Goal: Navigation & Orientation: Go to known website

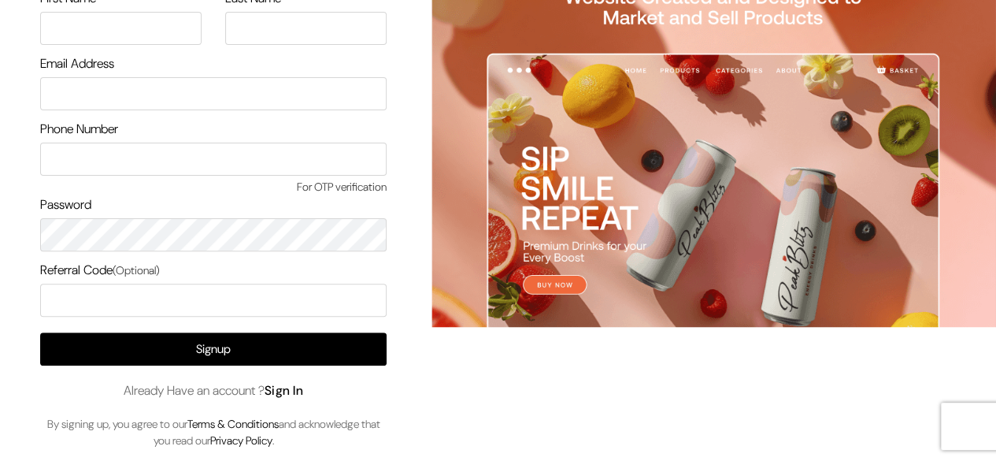
click at [287, 391] on link "Sign In" at bounding box center [284, 390] width 39 height 17
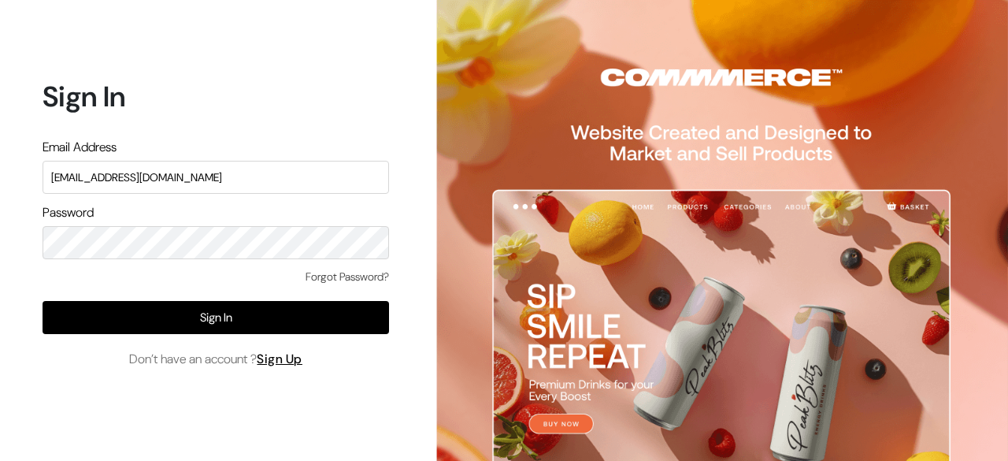
type input "surajp@outdoinc.com"
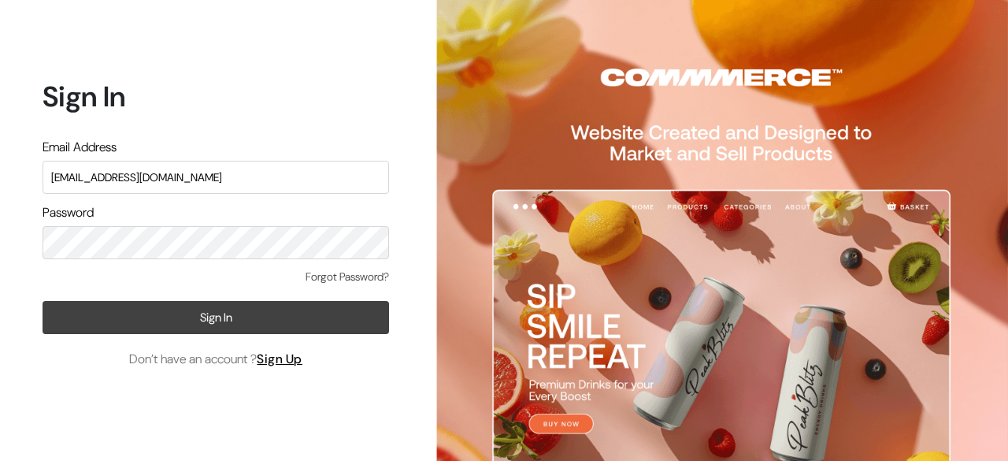
click at [258, 316] on button "Sign In" at bounding box center [216, 317] width 347 height 33
